Goal: Navigation & Orientation: Find specific page/section

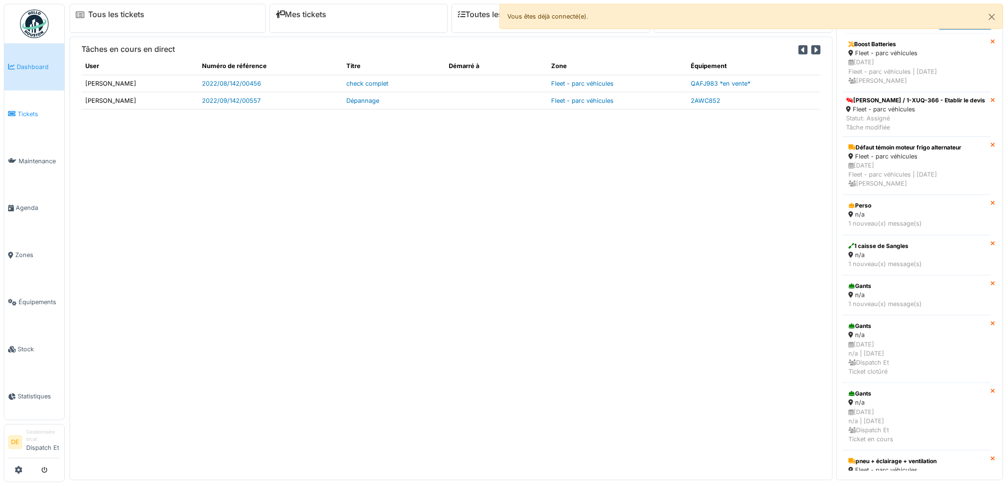
click at [31, 118] on link "Tickets" at bounding box center [34, 113] width 60 height 47
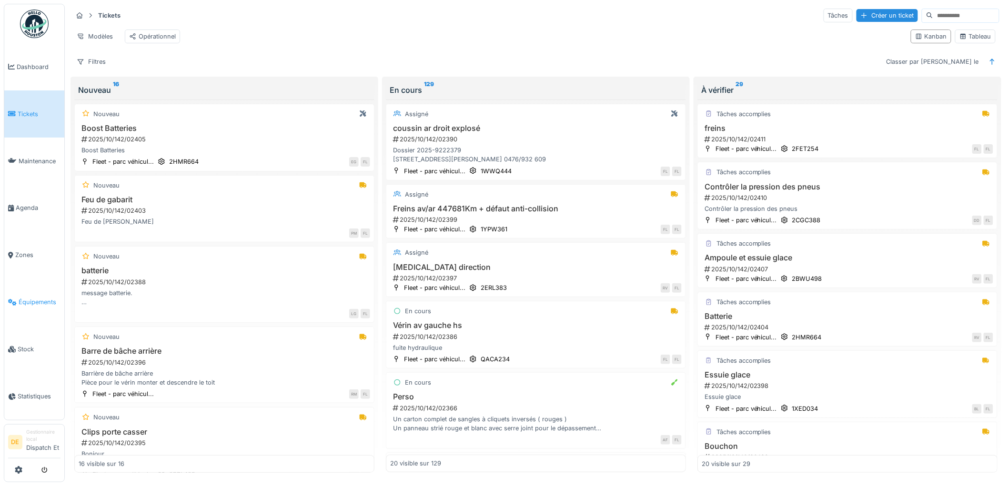
click at [29, 302] on span "Équipements" at bounding box center [40, 302] width 42 height 9
